Goal: Task Accomplishment & Management: Use online tool/utility

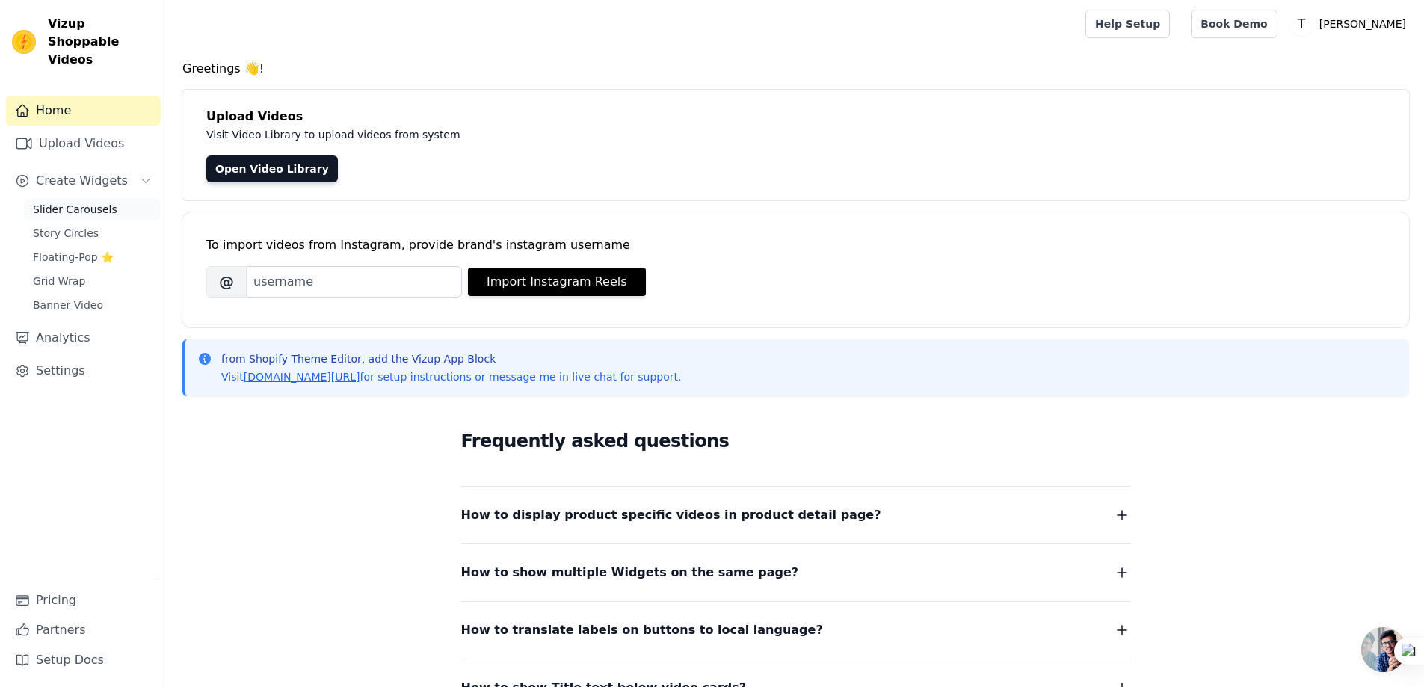
click at [68, 202] on span "Slider Carousels" at bounding box center [75, 209] width 84 height 15
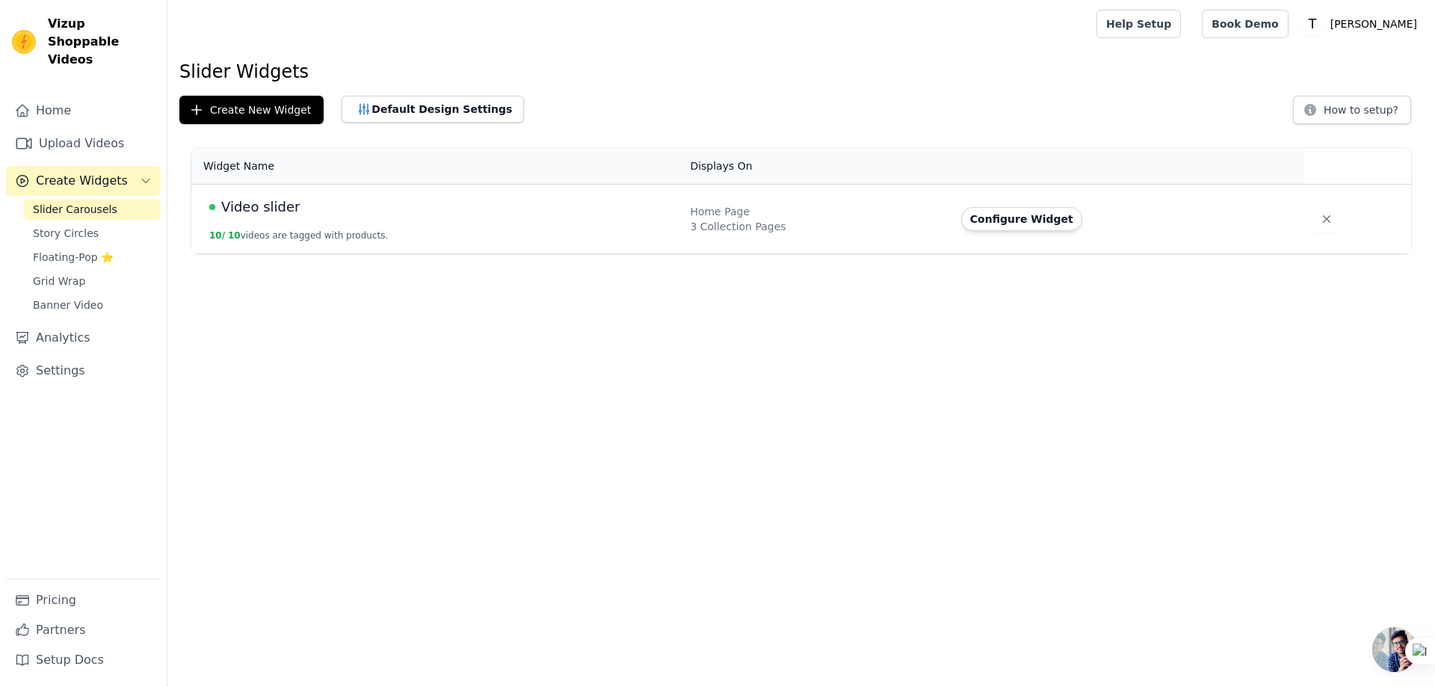
click at [297, 212] on div "Video slider" at bounding box center [440, 207] width 463 height 21
click at [249, 210] on span "Video slider" at bounding box center [260, 207] width 78 height 21
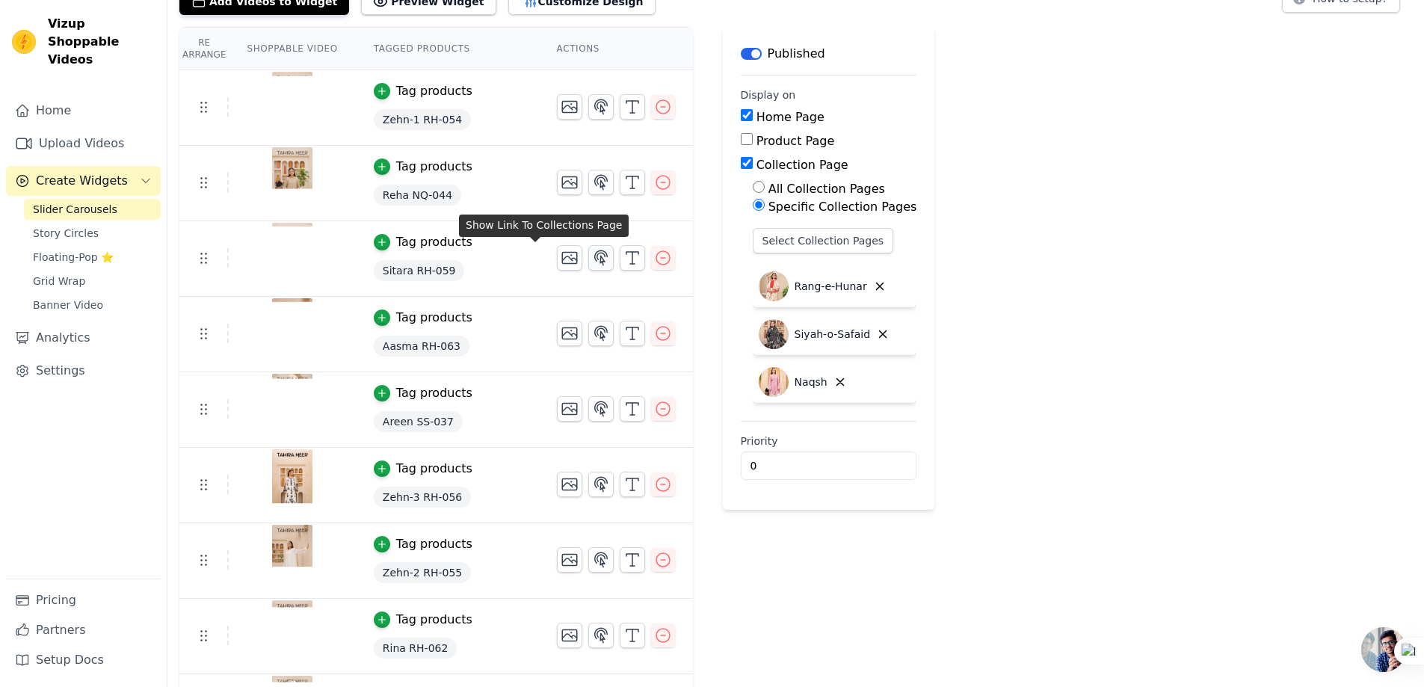
scroll to position [224, 0]
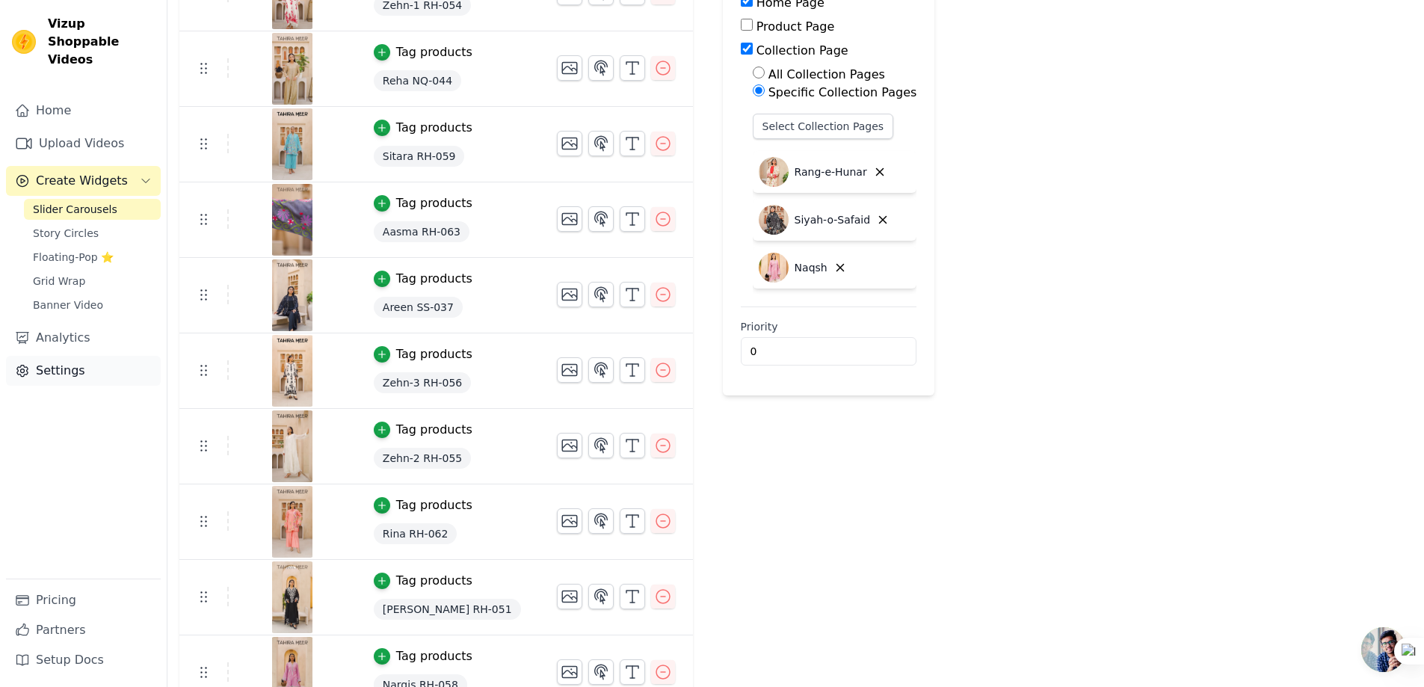
click at [46, 356] on link "Settings" at bounding box center [83, 371] width 155 height 30
